Goal: Share content

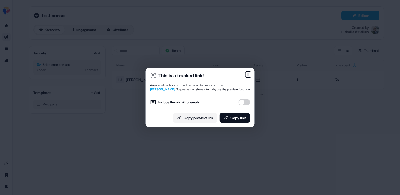
click at [247, 74] on icon "button" at bounding box center [248, 75] width 4 height 4
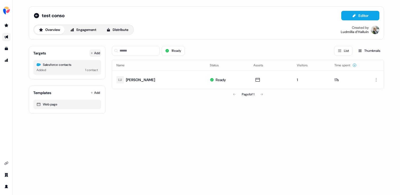
click at [93, 55] on button "Add" at bounding box center [96, 53] width 12 height 7
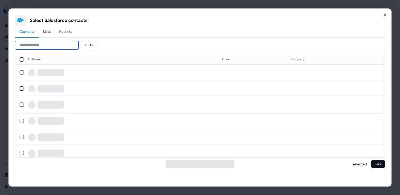
click at [64, 46] on input at bounding box center [47, 45] width 64 height 8
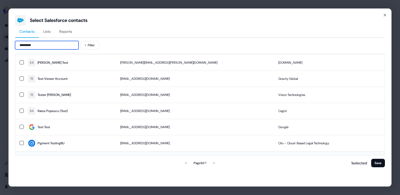
scroll to position [647, 0]
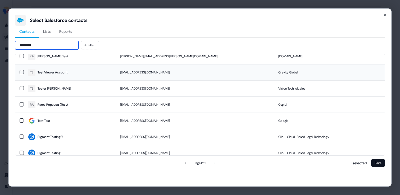
type input "*********"
click at [20, 73] on button "button" at bounding box center [22, 72] width 4 height 4
click at [378, 162] on button "Save" at bounding box center [379, 163] width 14 height 8
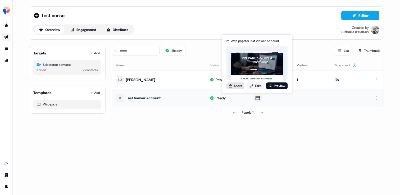
click at [241, 87] on button "Share" at bounding box center [236, 86] width 18 height 7
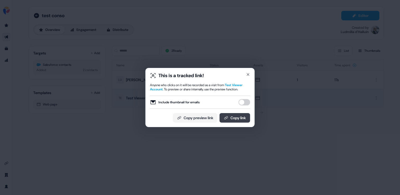
click at [236, 118] on button "Copy link" at bounding box center [235, 118] width 31 height 10
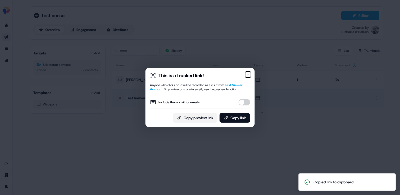
click at [249, 73] on icon "button" at bounding box center [248, 75] width 4 height 4
